Goal: Task Accomplishment & Management: Manage account settings

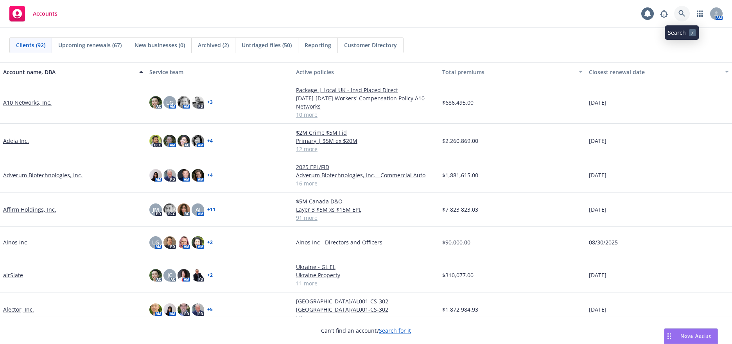
click at [680, 13] on icon at bounding box center [681, 13] width 7 height 7
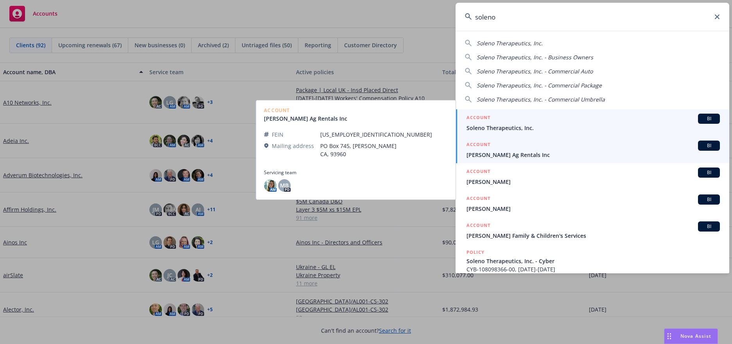
type input "soleno"
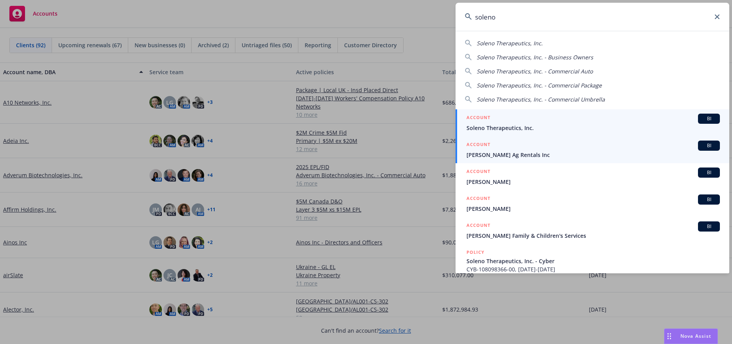
click at [511, 127] on span "Soleno Therapeutics, Inc." at bounding box center [592, 128] width 253 height 8
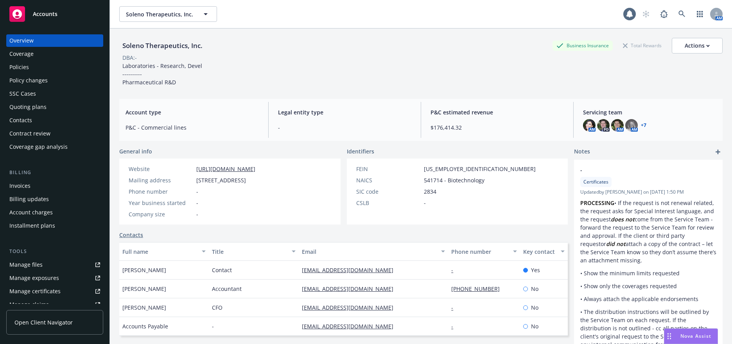
click at [22, 186] on div "Invoices" at bounding box center [19, 186] width 21 height 13
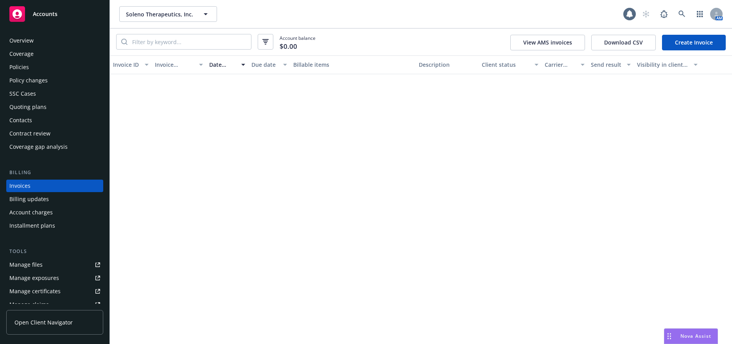
scroll to position [2, 0]
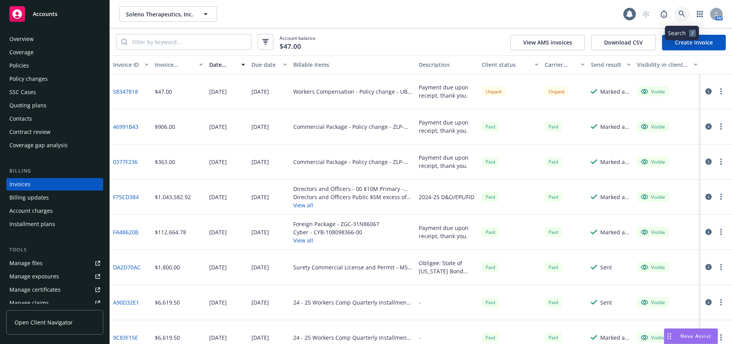
click at [680, 14] on icon at bounding box center [681, 14] width 7 height 7
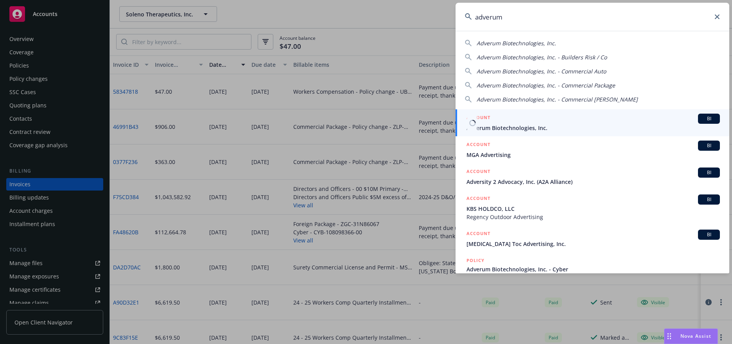
type input "adverum"
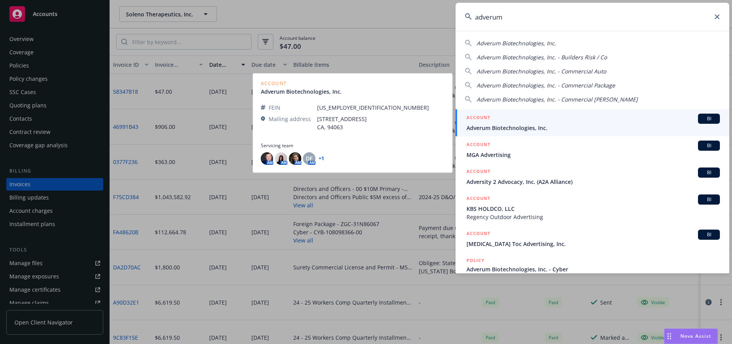
click at [515, 127] on span "Adverum Biotechnologies, Inc." at bounding box center [592, 128] width 253 height 8
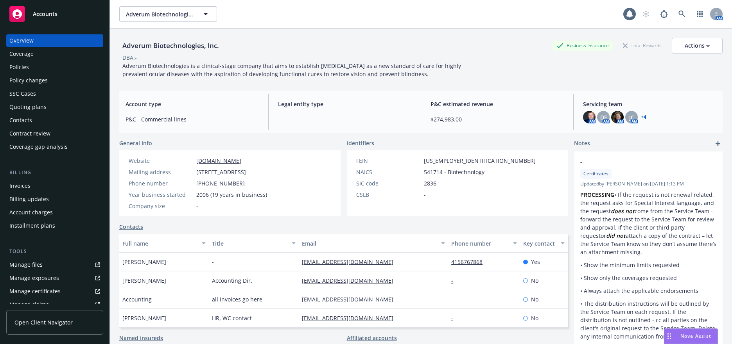
click at [24, 186] on div "Invoices" at bounding box center [19, 186] width 21 height 13
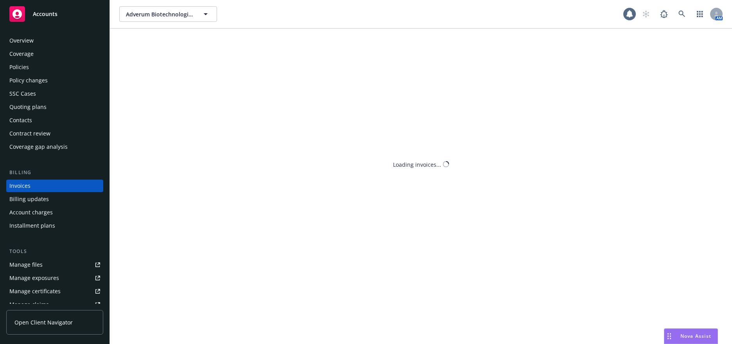
scroll to position [2, 0]
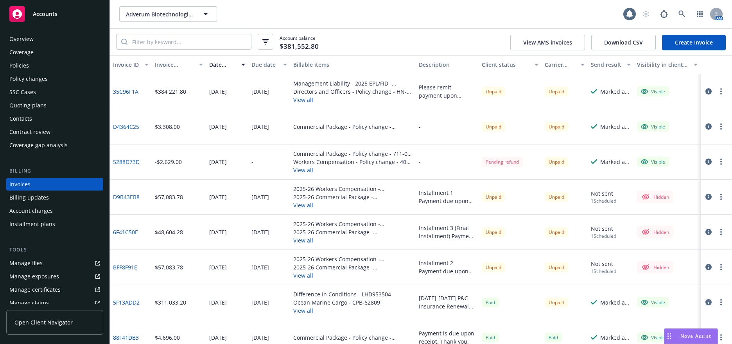
click at [22, 66] on div "Policies" at bounding box center [19, 65] width 20 height 13
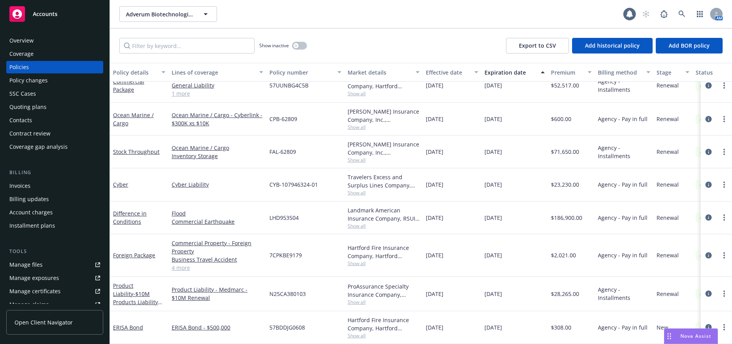
scroll to position [334, 0]
click at [147, 45] on input "Filter by keyword..." at bounding box center [186, 46] width 135 height 16
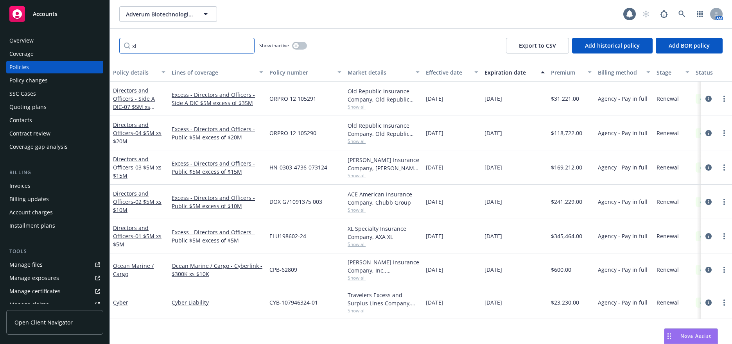
scroll to position [0, 0]
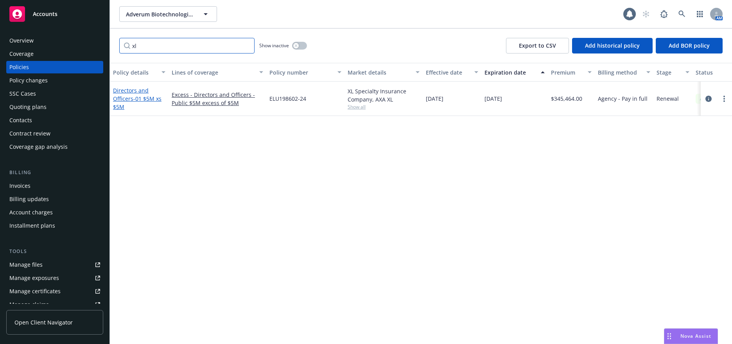
type input "xl"
click at [147, 99] on span "- 01 $5M xs $5M" at bounding box center [137, 103] width 48 height 16
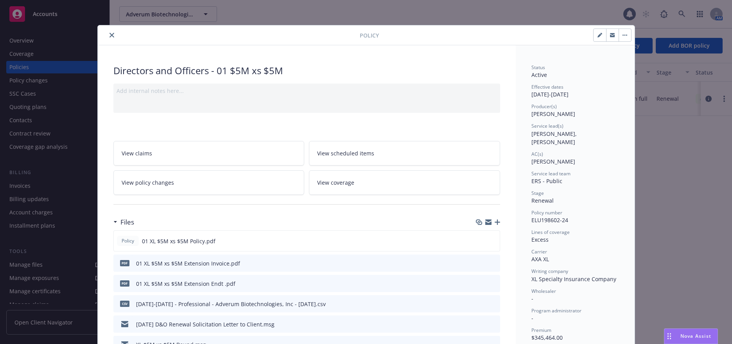
click at [167, 181] on span "View policy changes" at bounding box center [148, 183] width 52 height 8
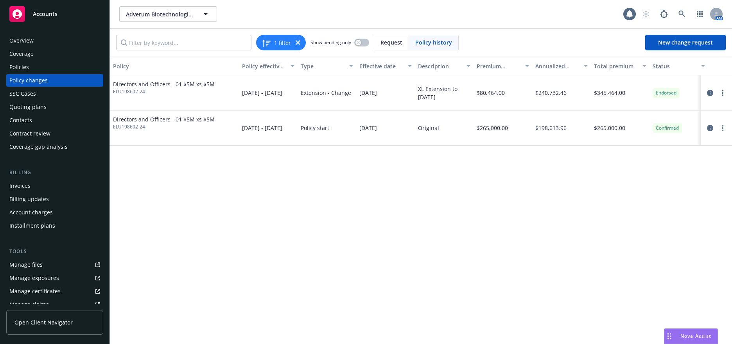
click at [197, 83] on span "Directors and Officers - 01 $5M xs $5M" at bounding box center [164, 84] width 102 height 8
click at [710, 93] on icon "circleInformation" at bounding box center [710, 93] width 6 height 6
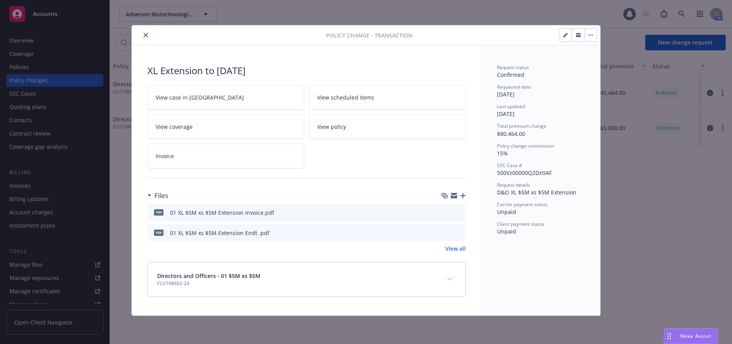
click at [145, 36] on icon "close" at bounding box center [146, 35] width 5 height 5
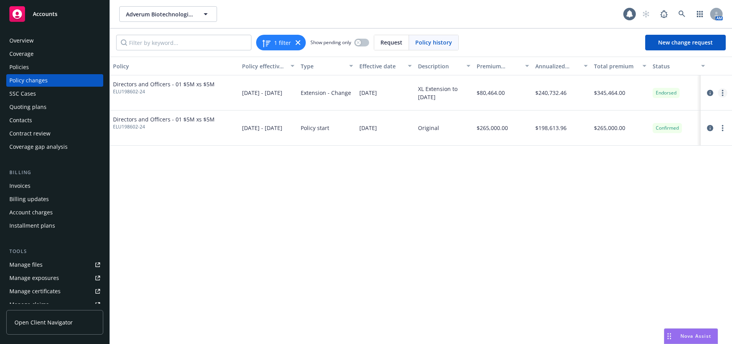
click at [723, 91] on circle "more" at bounding box center [723, 91] width 2 height 2
click at [567, 215] on div "Policy Policy effective dates Type Effective date Description Premium change An…" at bounding box center [421, 201] width 622 height 288
click at [682, 14] on icon at bounding box center [681, 14] width 7 height 7
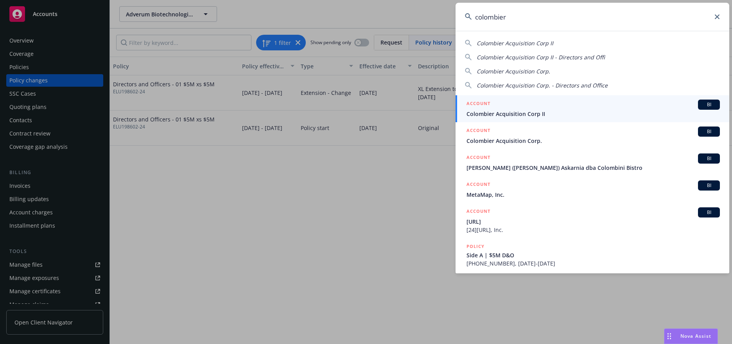
type input "colombier"
click at [508, 107] on div "ACCOUNT BI" at bounding box center [592, 105] width 253 height 10
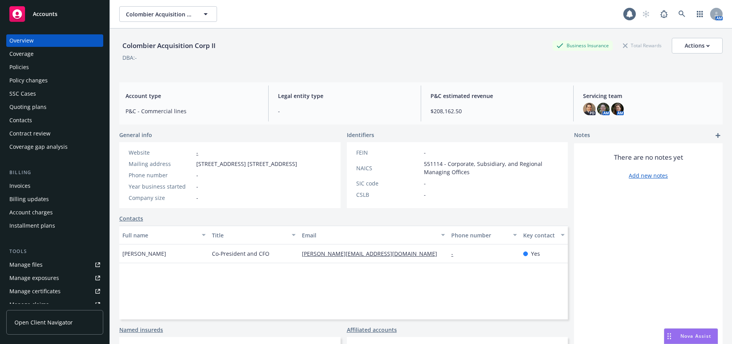
click at [24, 67] on div "Policies" at bounding box center [19, 67] width 20 height 13
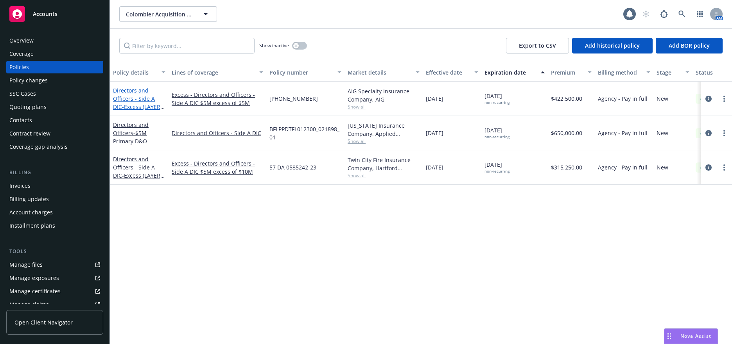
click at [147, 102] on link "Directors and Officers - Side A DIC - Excess (LAYER 1) | $5M xs $5M D&O" at bounding box center [136, 107] width 47 height 40
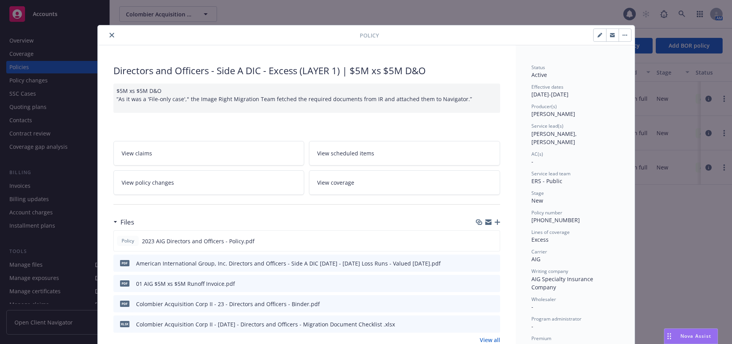
click at [161, 183] on span "View policy changes" at bounding box center [148, 183] width 52 height 8
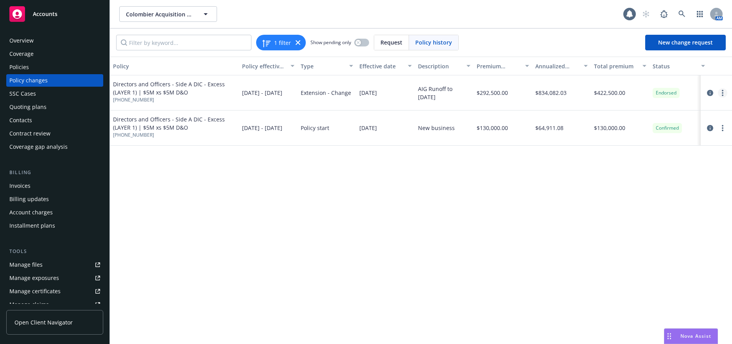
click at [722, 93] on icon "more" at bounding box center [723, 93] width 2 height 6
click at [624, 156] on link "Edit billing info" at bounding box center [660, 156] width 134 height 16
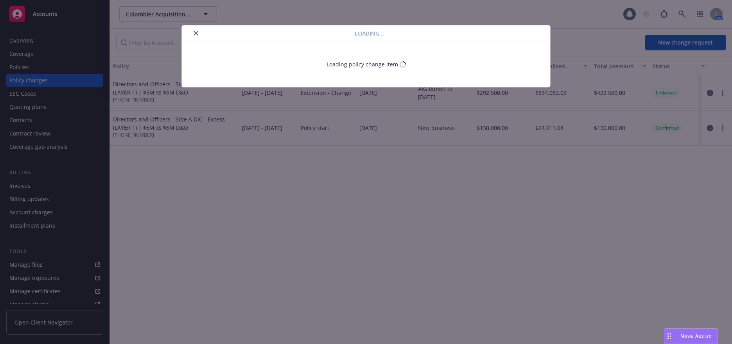
select select "FL"
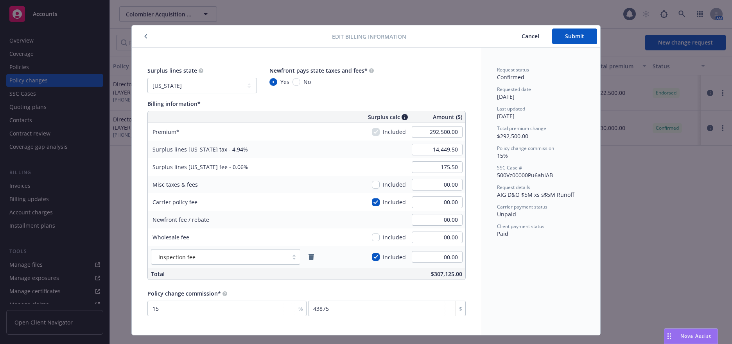
click at [145, 37] on icon "button" at bounding box center [146, 36] width 2 height 4
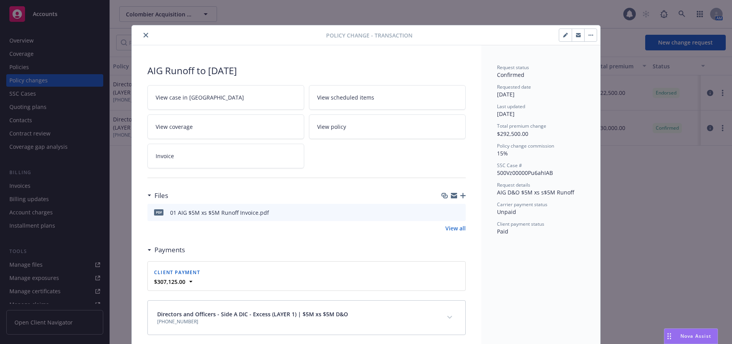
click at [144, 35] on icon "close" at bounding box center [146, 35] width 5 height 5
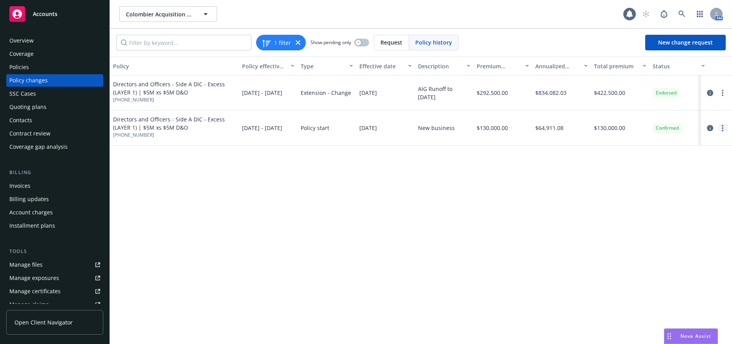
click at [723, 129] on icon "more" at bounding box center [723, 128] width 2 height 6
click at [629, 189] on link "Edit billing info" at bounding box center [660, 191] width 134 height 16
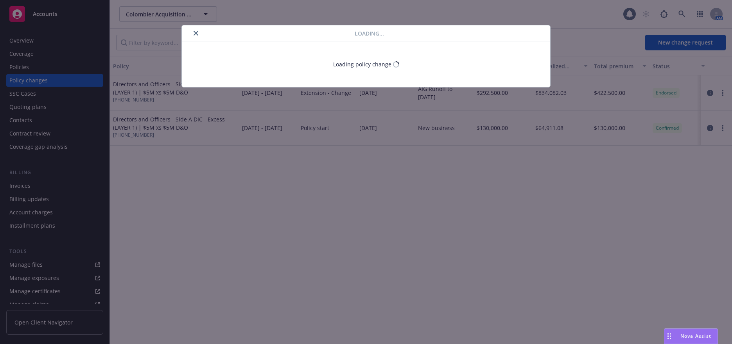
select select "FL"
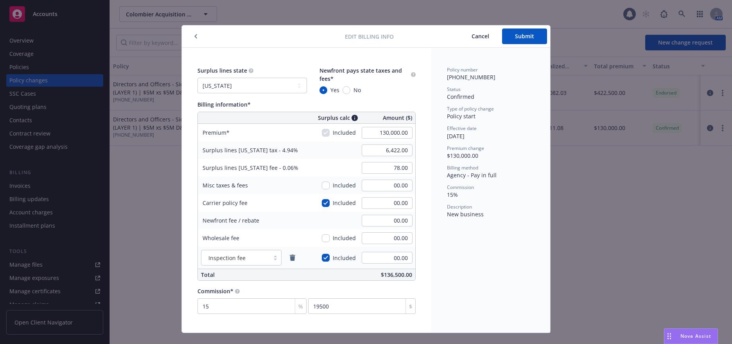
click at [195, 36] on icon "button" at bounding box center [196, 36] width 2 height 4
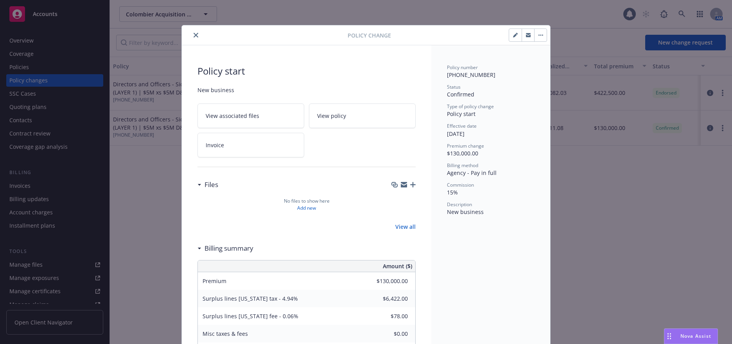
click at [194, 34] on icon "close" at bounding box center [196, 35] width 5 height 5
